Goal: Information Seeking & Learning: Learn about a topic

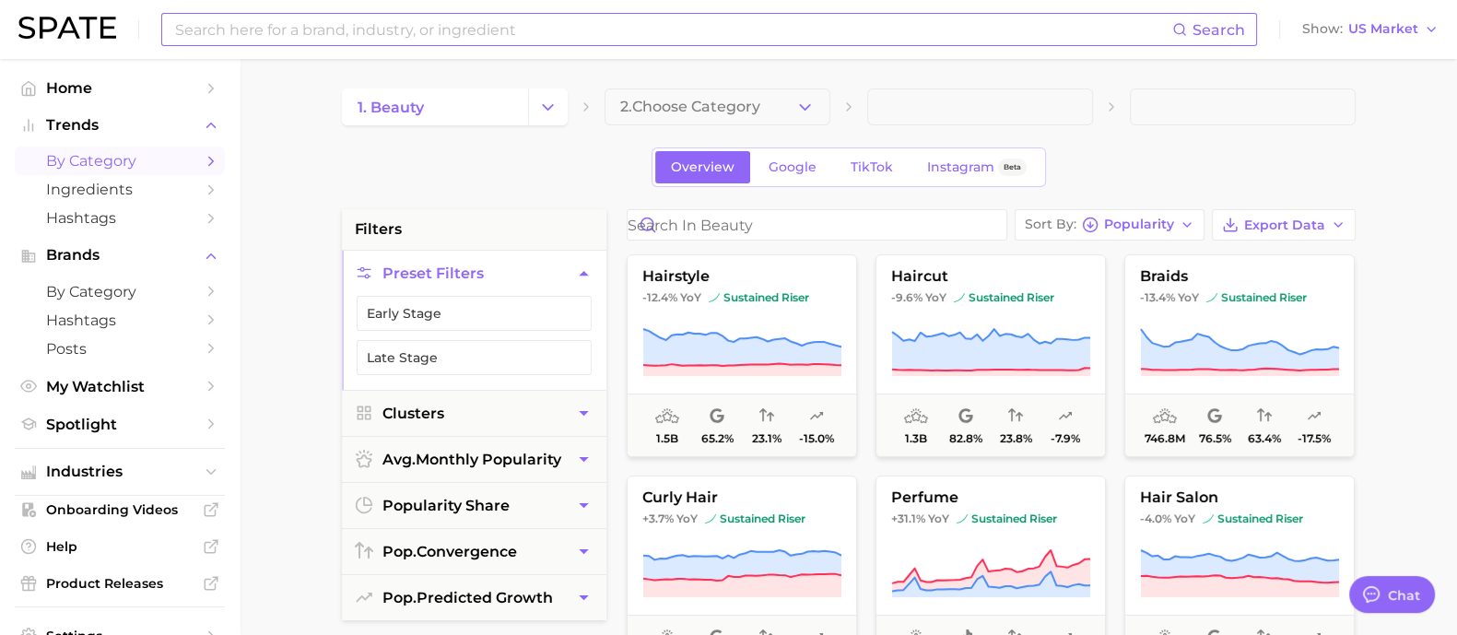
click at [399, 30] on input at bounding box center [672, 29] width 999 height 31
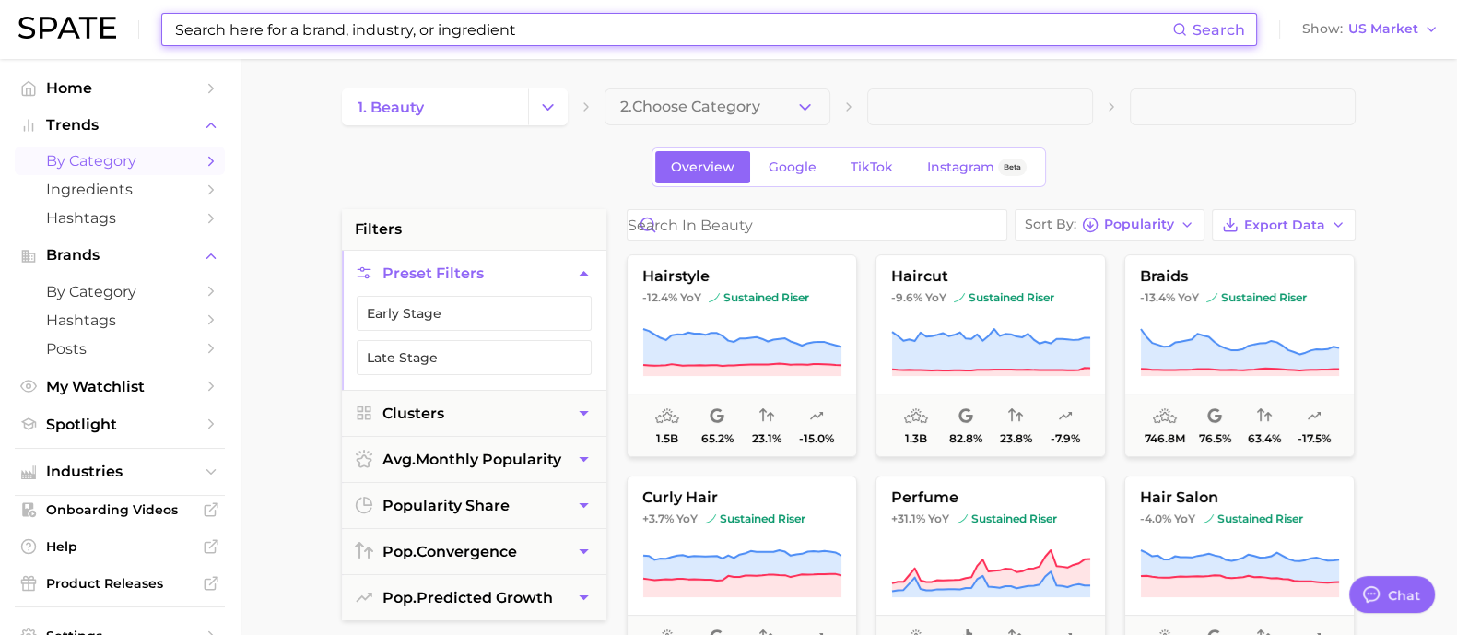
type input "C"
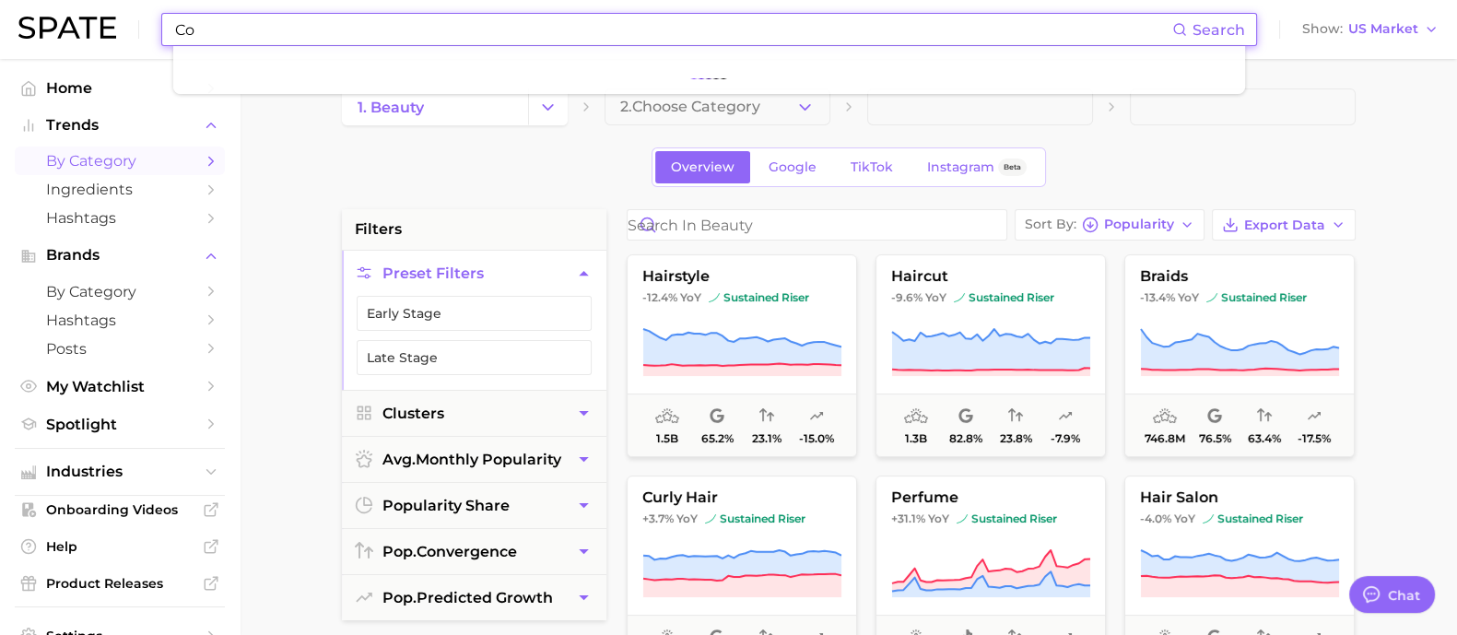
type input "C"
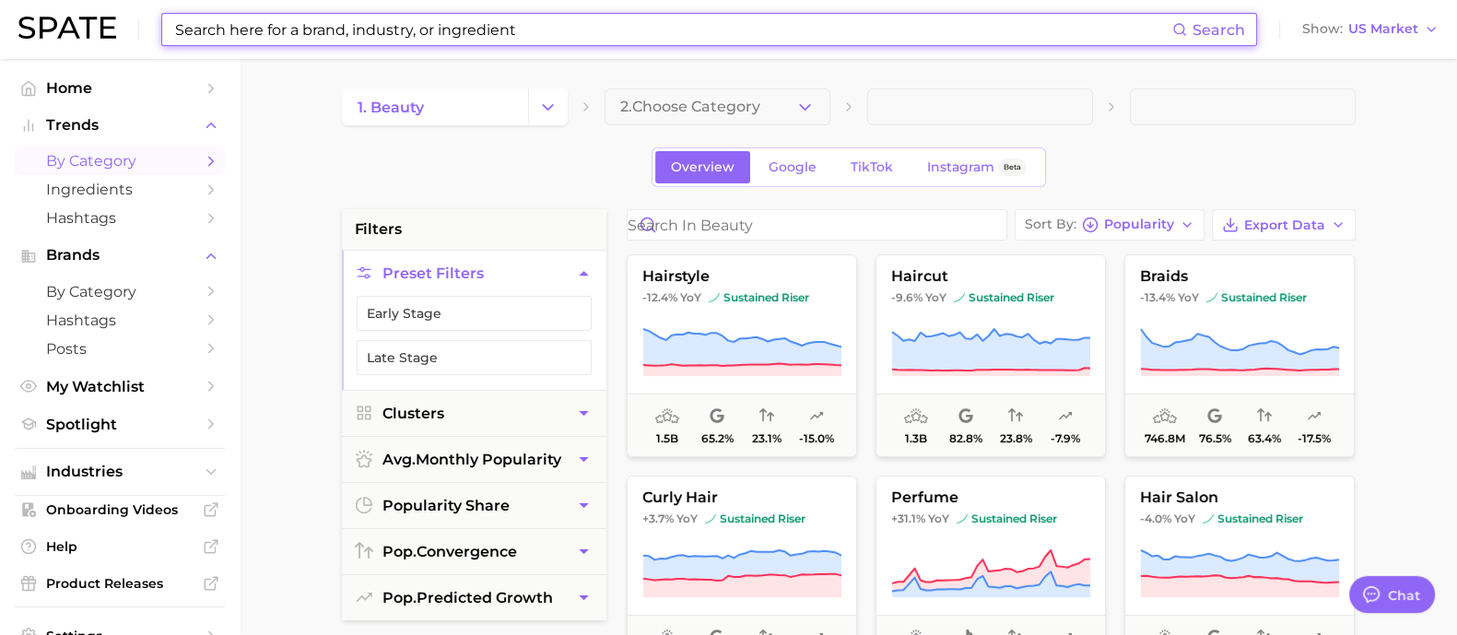
click at [450, 25] on input at bounding box center [672, 29] width 999 height 31
click at [542, 29] on input at bounding box center [672, 29] width 999 height 31
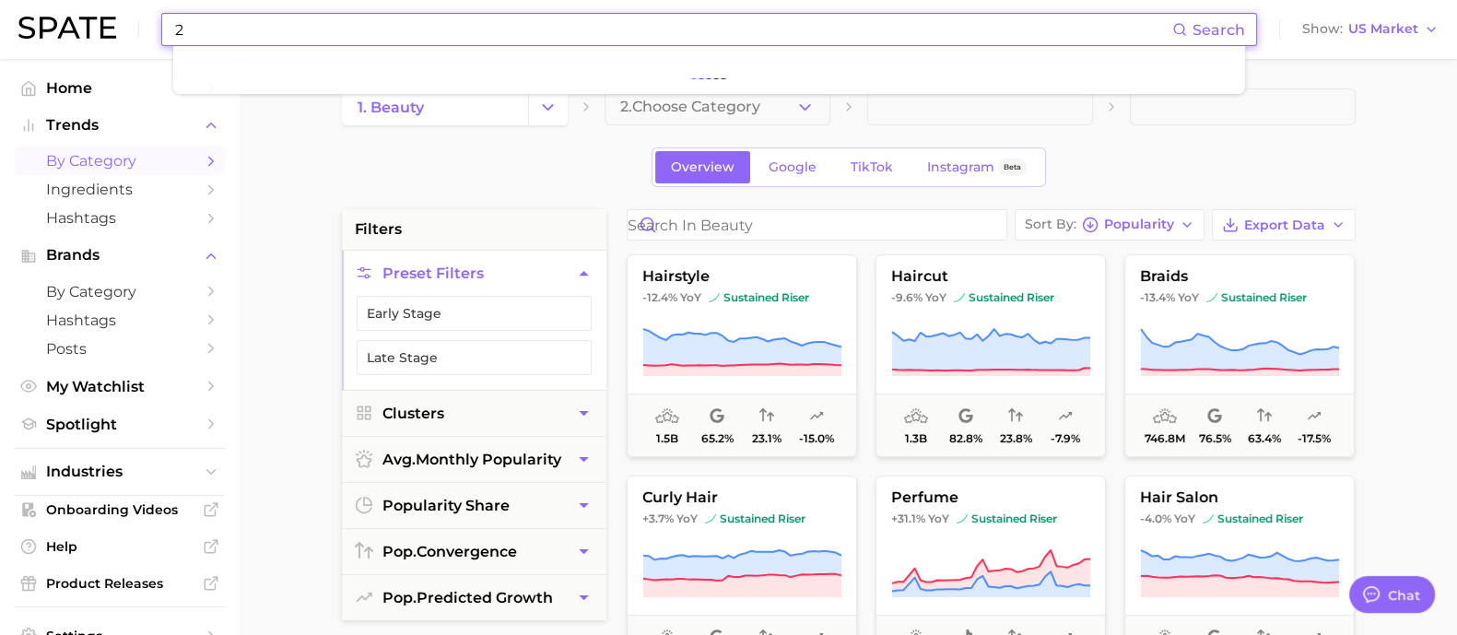
type input "2"
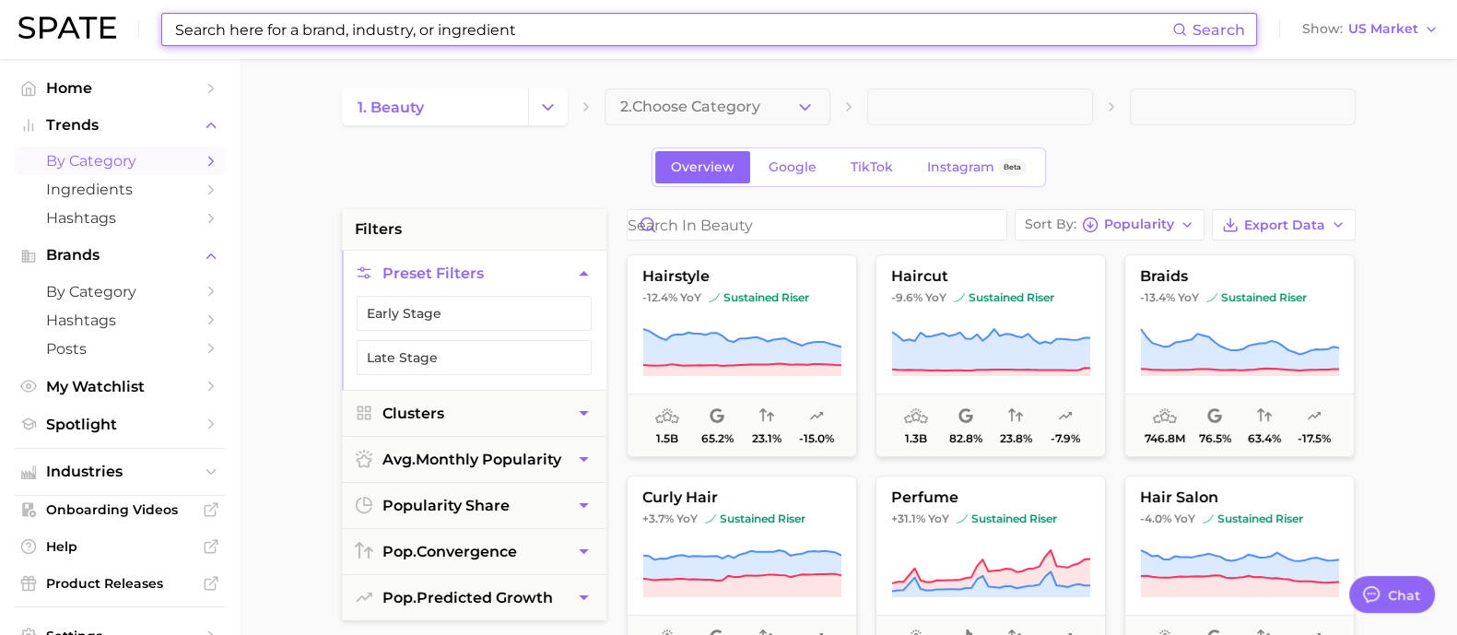
click at [454, 31] on input at bounding box center [672, 29] width 999 height 31
click at [64, 77] on link "Home" at bounding box center [120, 88] width 210 height 29
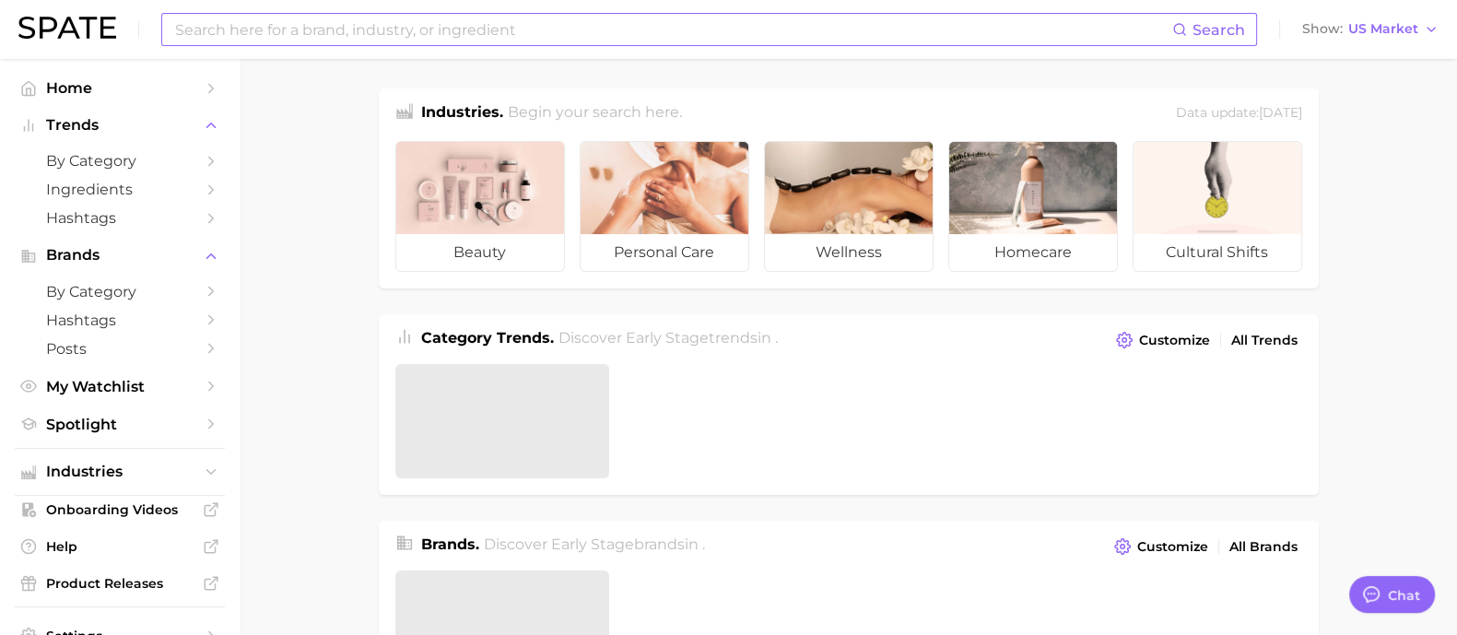
type textarea "x"
click at [249, 26] on input at bounding box center [672, 29] width 999 height 31
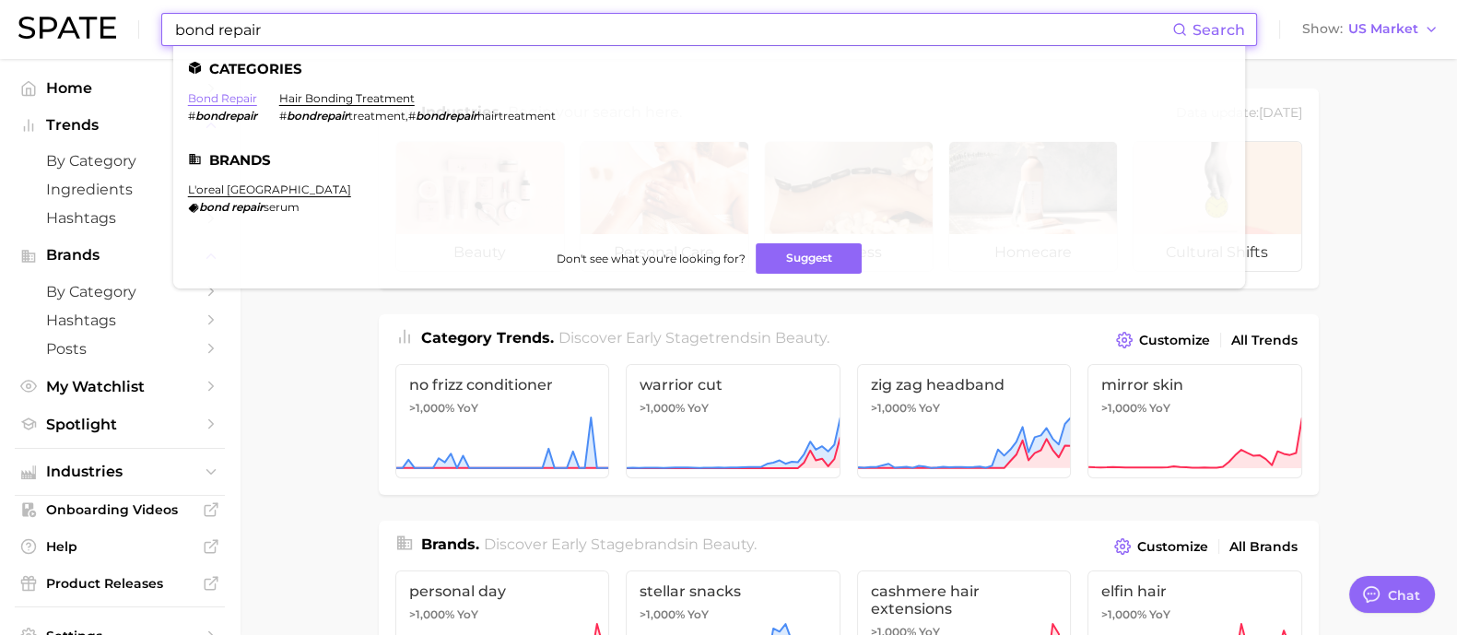
type input "bond repair"
click at [241, 98] on link "bond repair" at bounding box center [222, 98] width 69 height 14
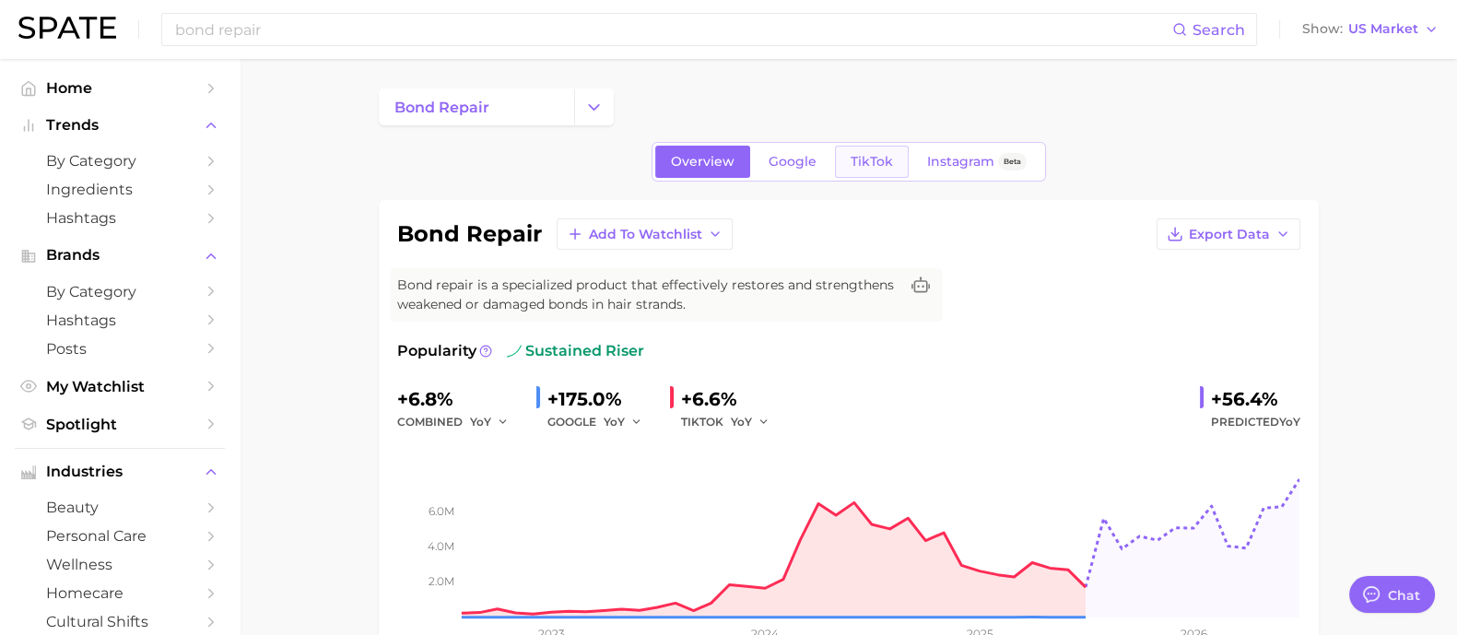
click at [860, 169] on link "TikTok" at bounding box center [872, 162] width 74 height 32
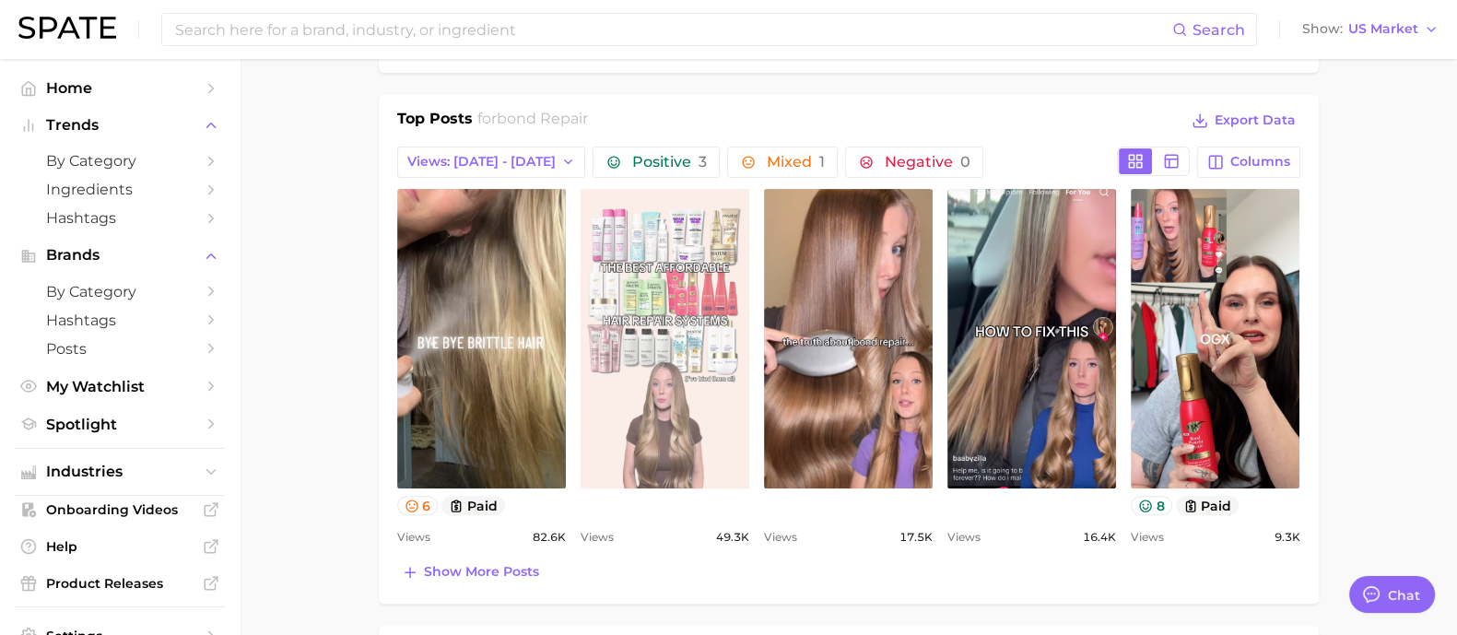
scroll to position [806, 0]
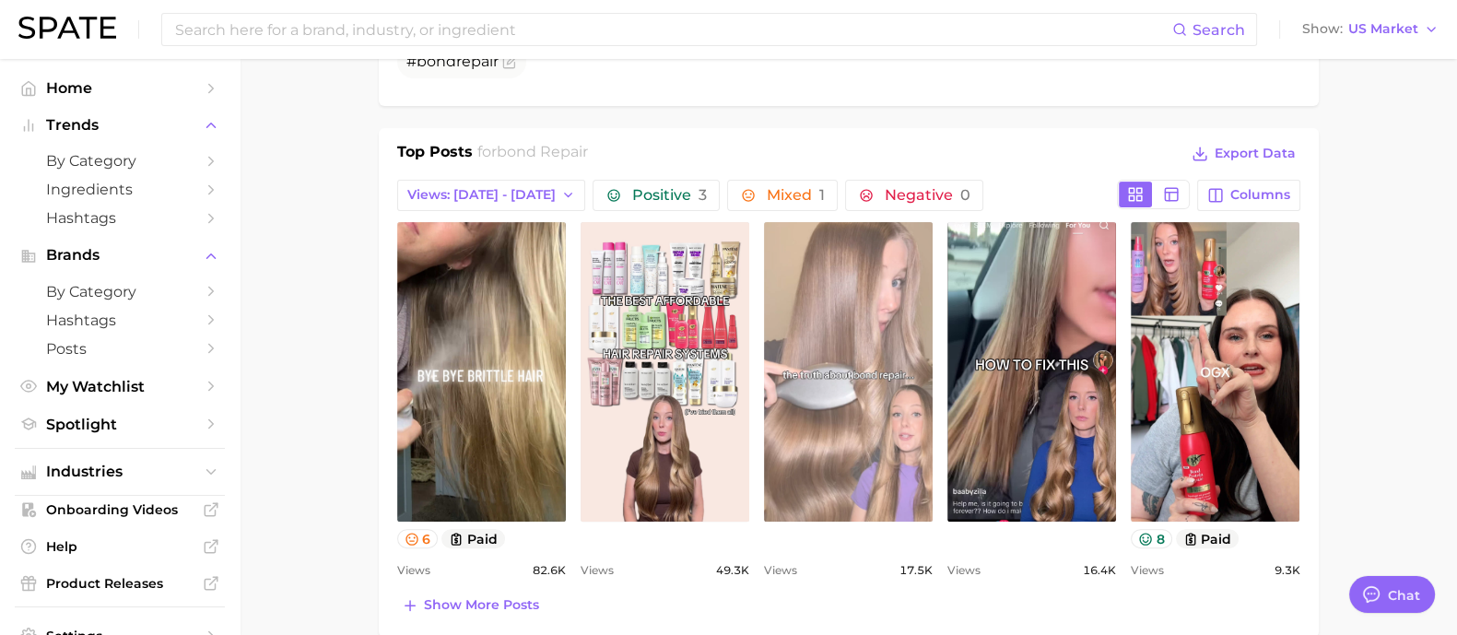
click at [862, 418] on link "view post on TikTok" at bounding box center [848, 372] width 169 height 300
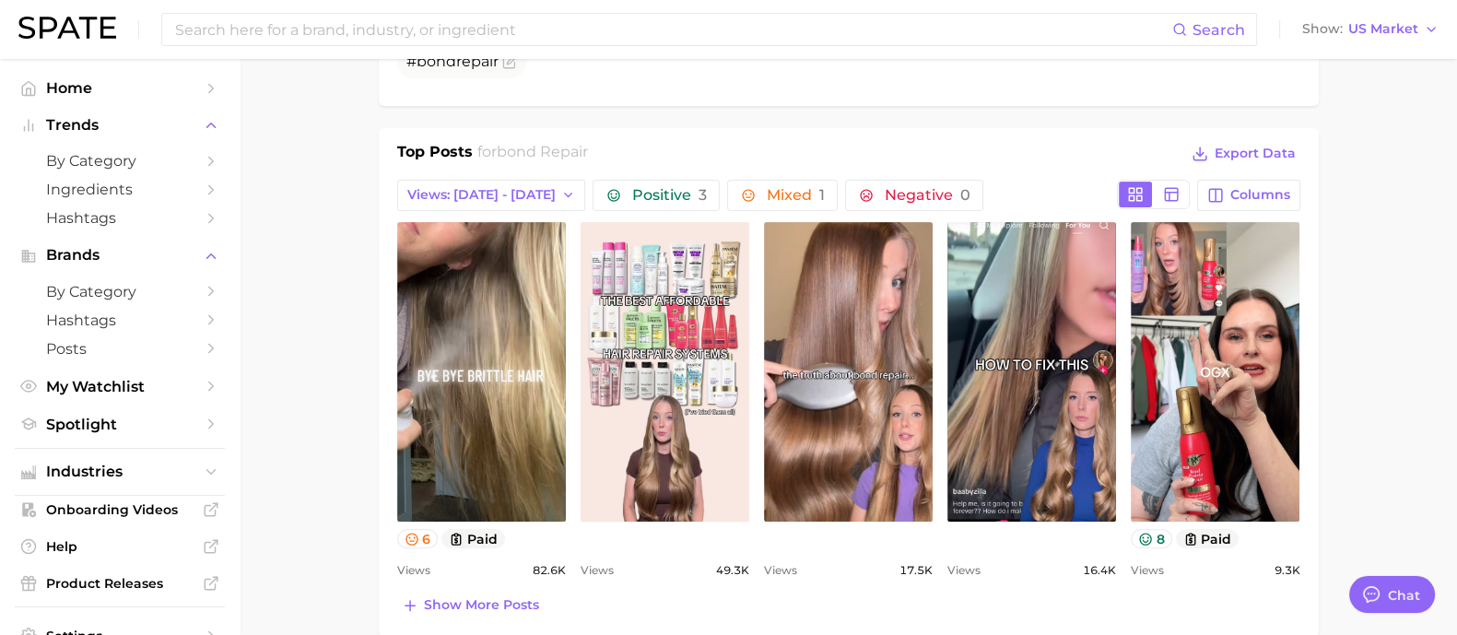
click at [465, 149] on h1 "Top Posts" at bounding box center [435, 155] width 76 height 28
click at [429, 147] on h1 "Top Posts" at bounding box center [435, 155] width 76 height 28
click at [627, 165] on div "Top Posts for bond repair Export Data" at bounding box center [848, 155] width 903 height 28
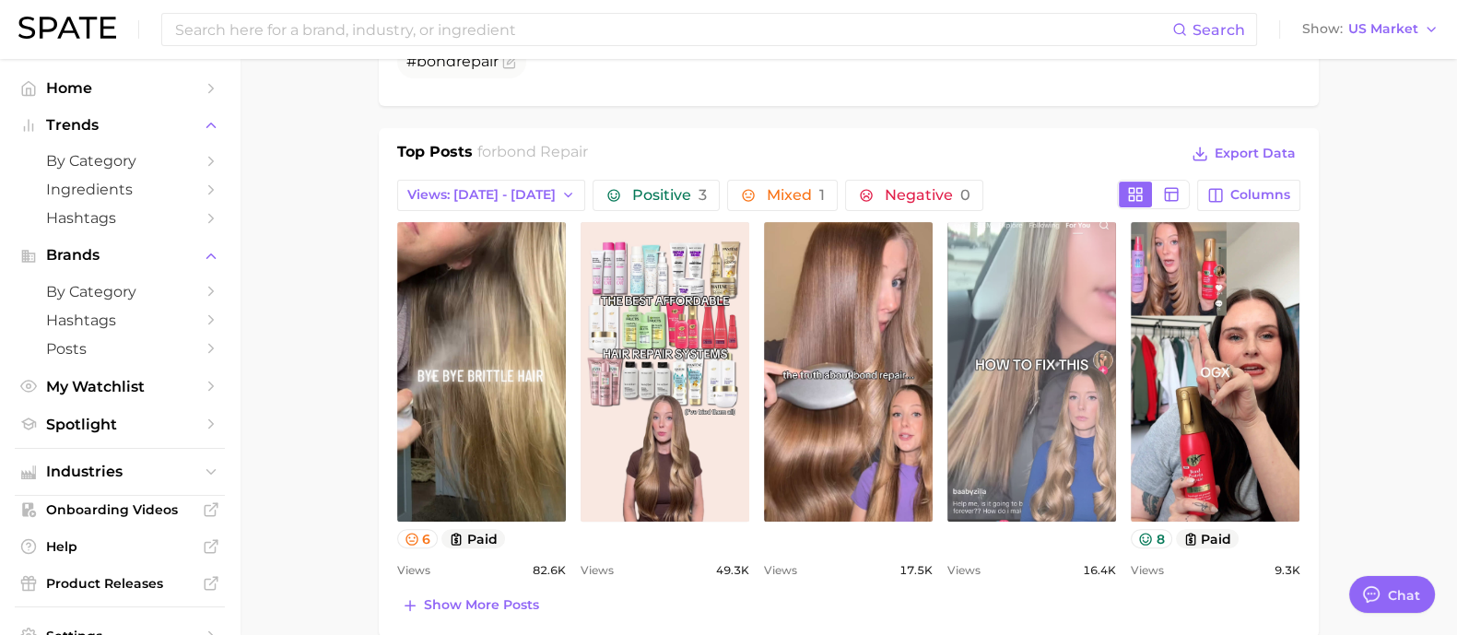
scroll to position [1037, 0]
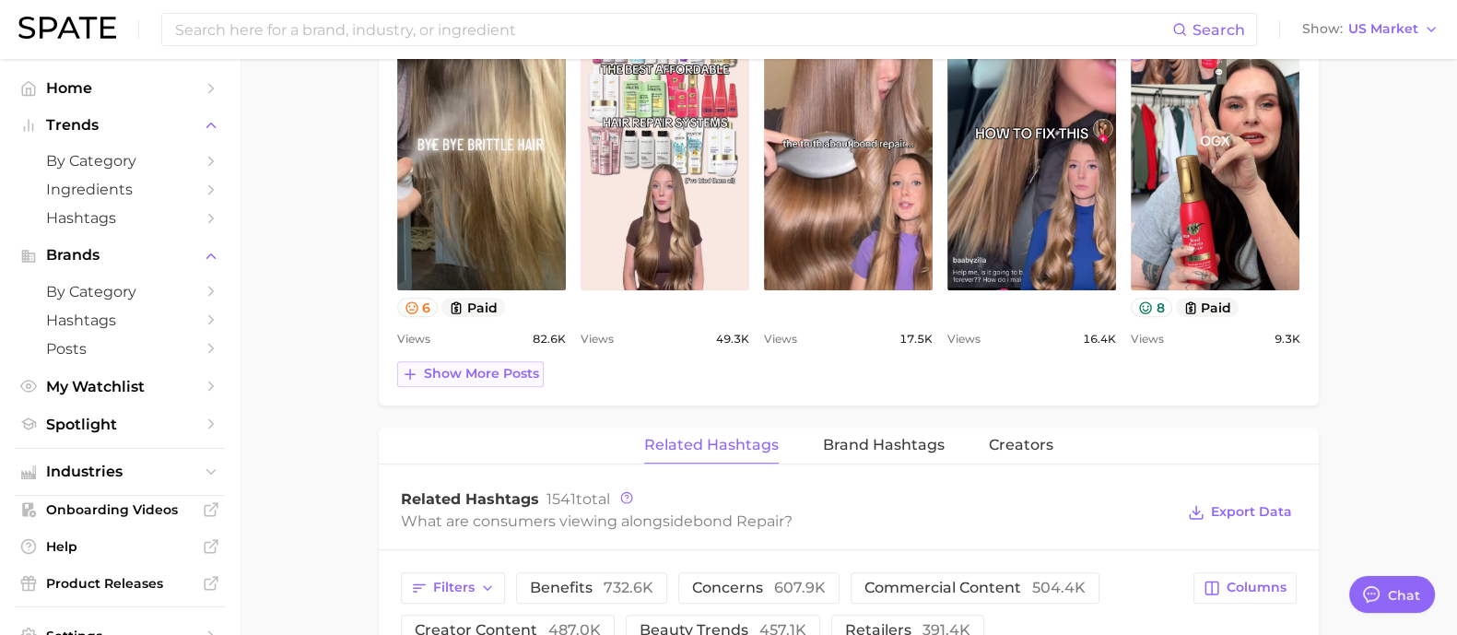
click at [521, 361] on button "Show more posts" at bounding box center [470, 374] width 147 height 26
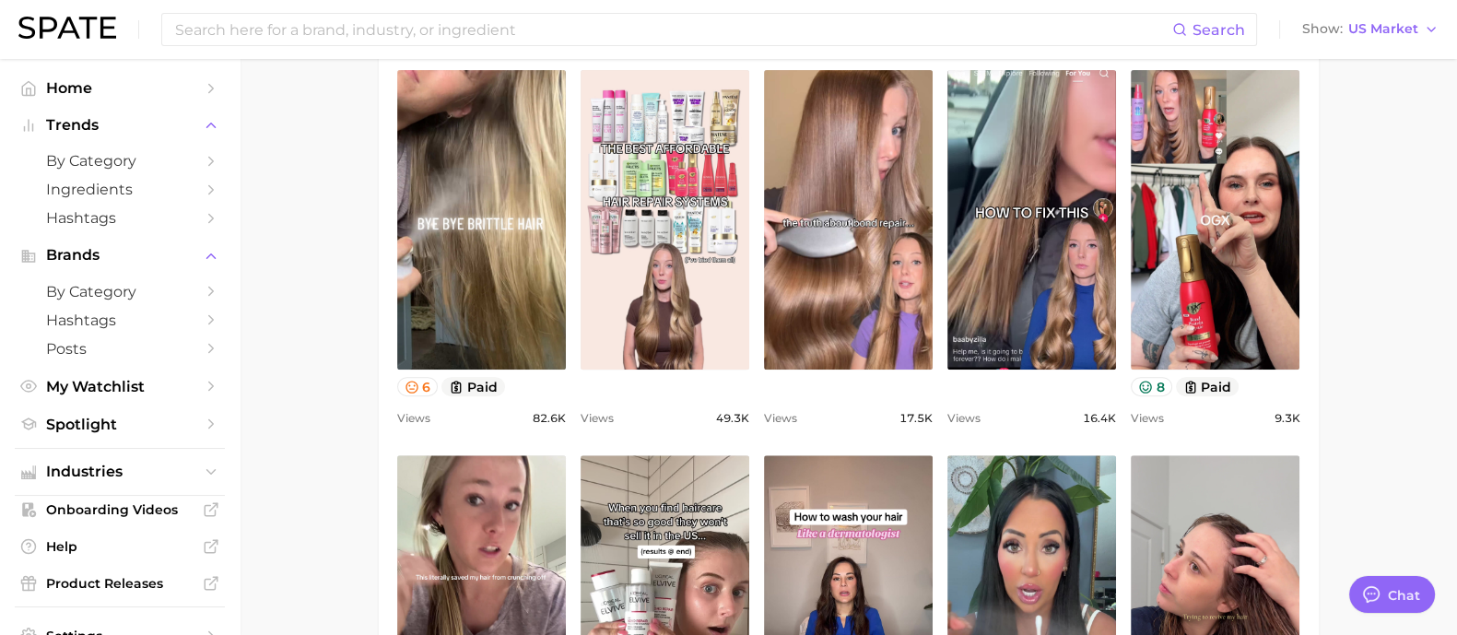
scroll to position [806, 0]
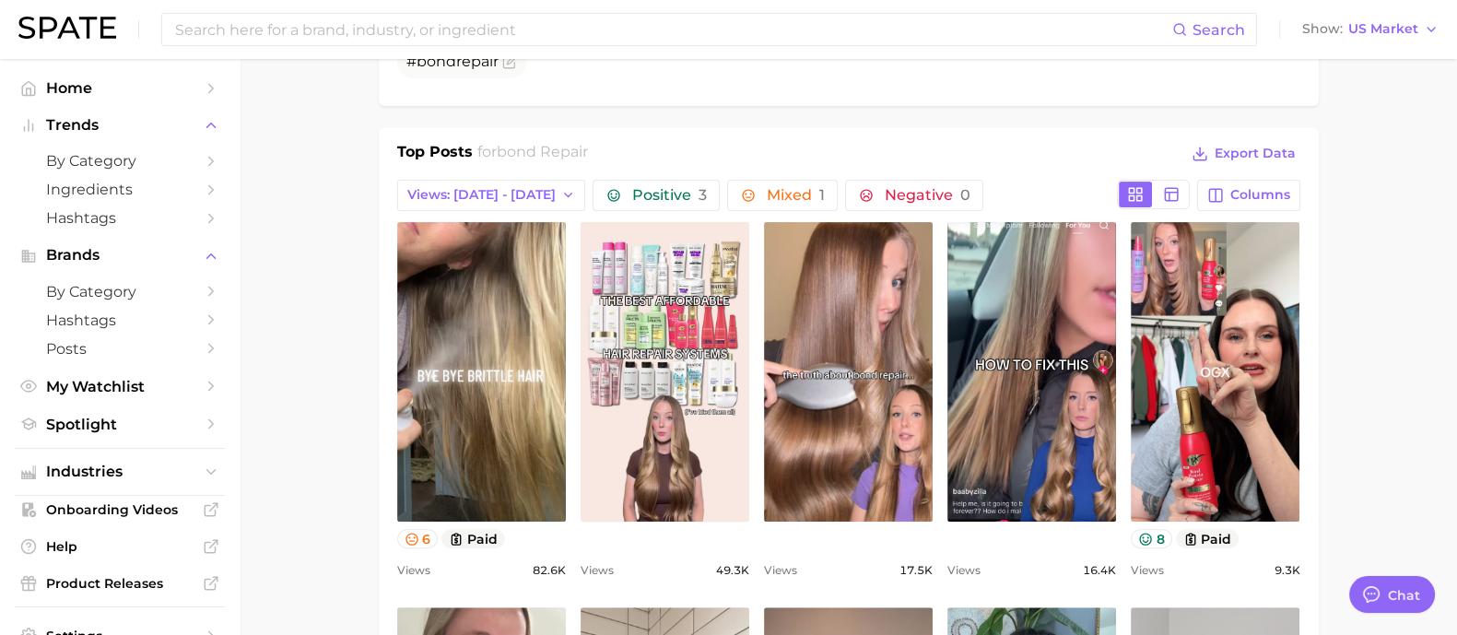
click at [1354, 329] on main "bond repair Overview Google TikTok Instagram Beta bond repair Add to Watchlist …" at bounding box center [849, 641] width 1218 height 2777
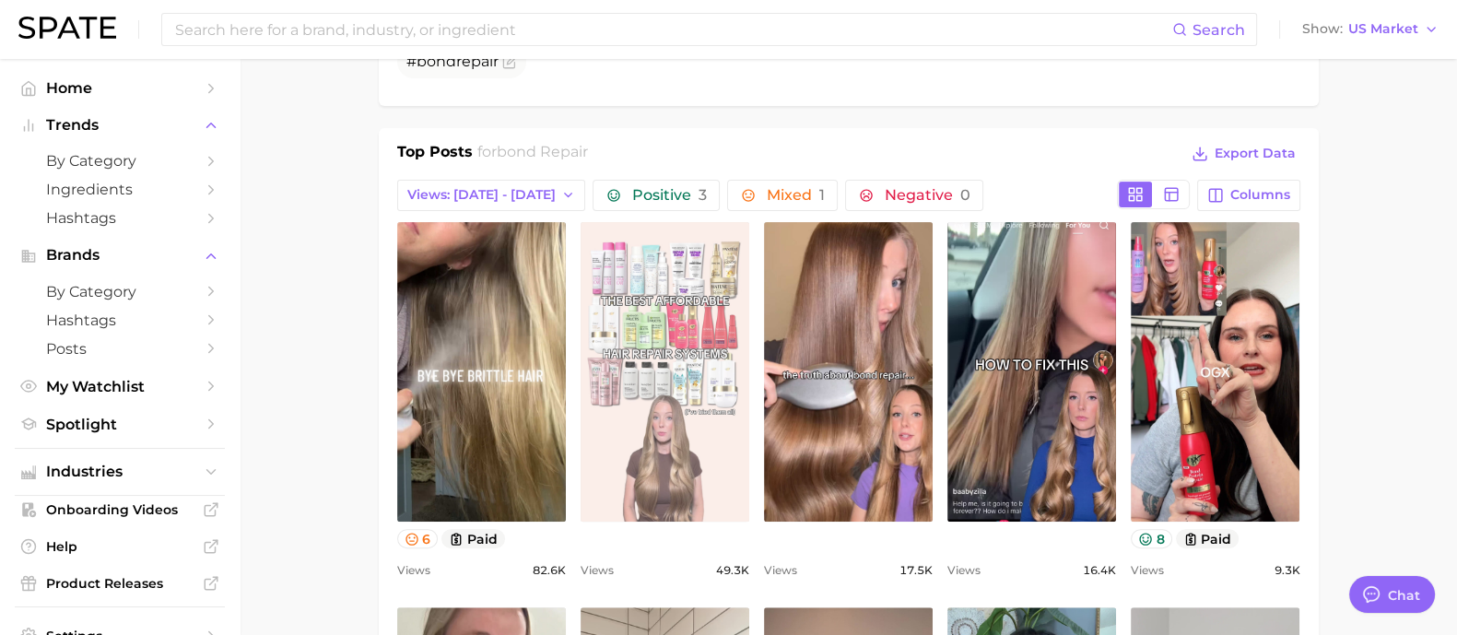
click at [669, 307] on link "view post on TikTok" at bounding box center [665, 372] width 169 height 300
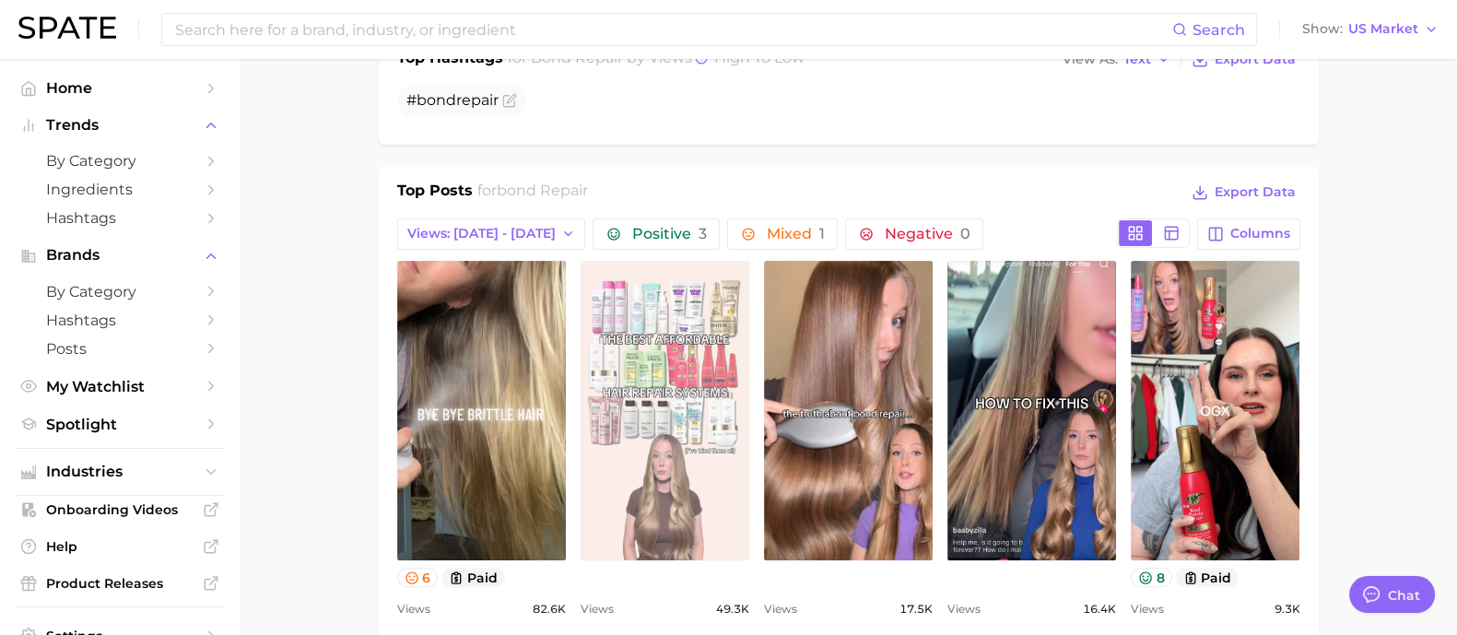
scroll to position [921, 0]
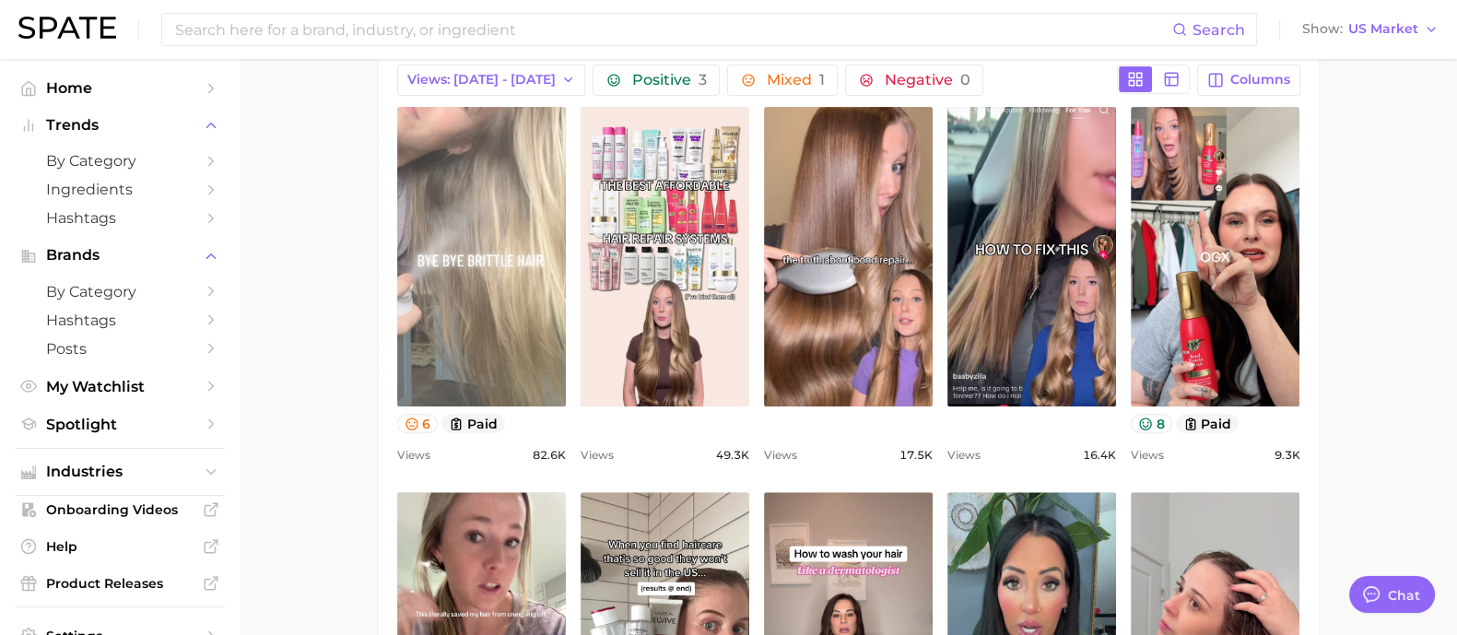
click at [418, 274] on link "view post on TikTok" at bounding box center [481, 257] width 169 height 300
